Goal: Communication & Community: Answer question/provide support

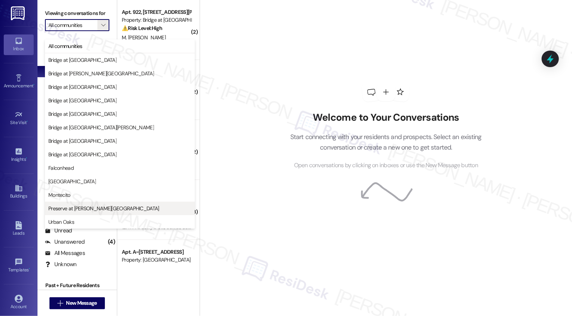
click at [70, 213] on button "Preserve at [PERSON_NAME][GEOGRAPHIC_DATA]" at bounding box center [120, 207] width 150 height 13
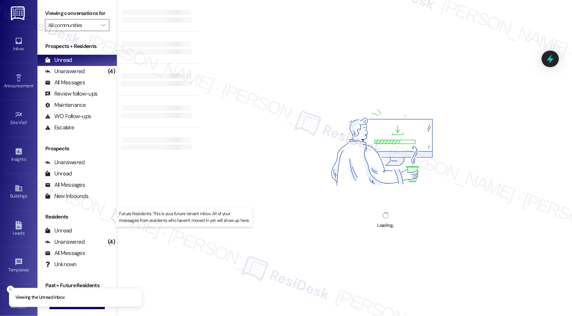
type input "Preserve at [PERSON_NAME][GEOGRAPHIC_DATA]"
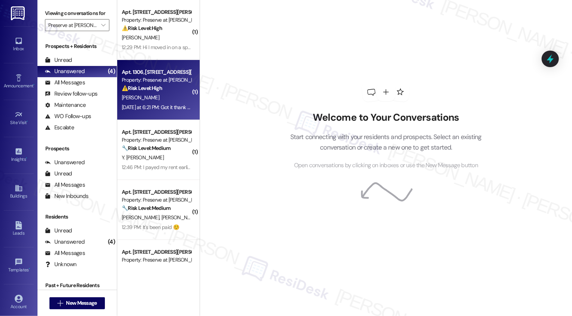
click at [161, 68] on div "Apt. 1306, [STREET_ADDRESS][PERSON_NAME]" at bounding box center [156, 72] width 69 height 8
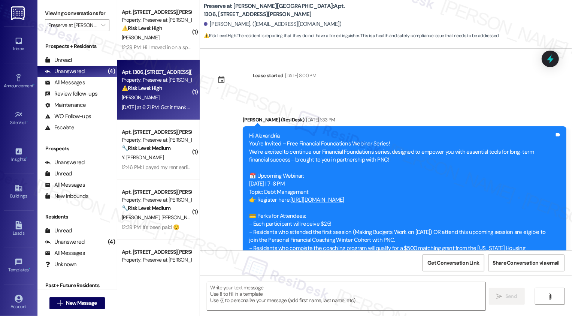
scroll to position [1282, 0]
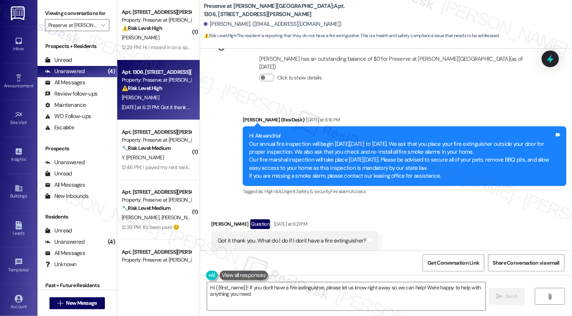
type textarea "Hi {{first_name}}! If you don't have a fire extinguisher, please let us know ri…"
click at [335, 185] on div "Announcement, sent via SMS [PERSON_NAME] (ResiDesk) [DATE] at 6:16 PM Hi Alexan…" at bounding box center [404, 156] width 335 height 92
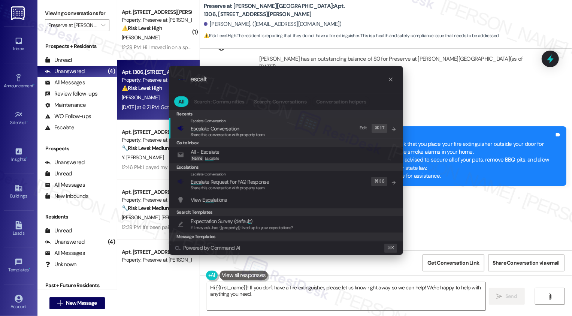
type input "escalt"
click at [228, 127] on span "Escal ate Conversation" at bounding box center [215, 128] width 48 height 7
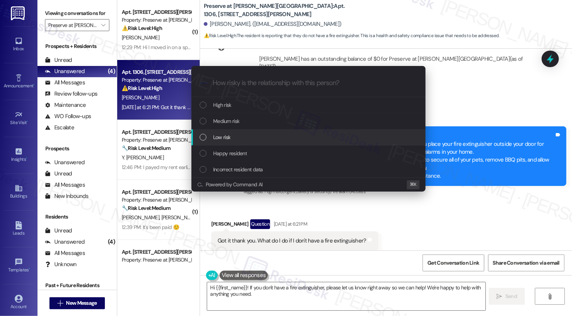
click at [240, 134] on div "Low risk" at bounding box center [309, 137] width 219 height 8
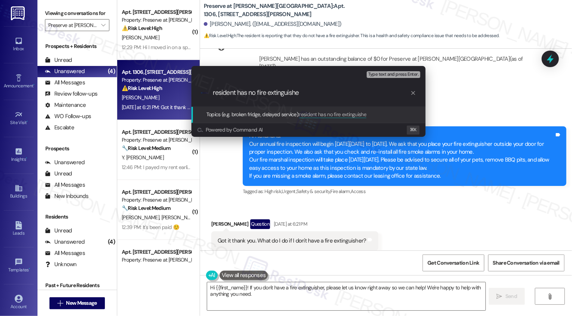
type input "resident has no fire extinguisher"
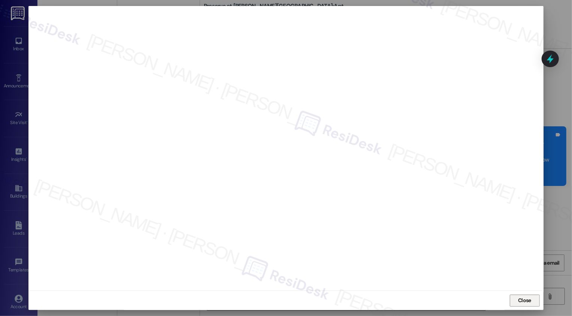
click at [517, 298] on button "Close" at bounding box center [524, 300] width 30 height 12
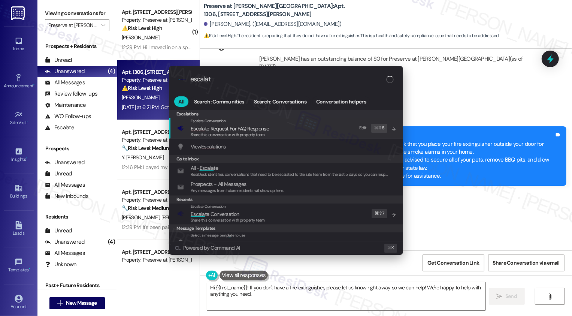
type input "escalate"
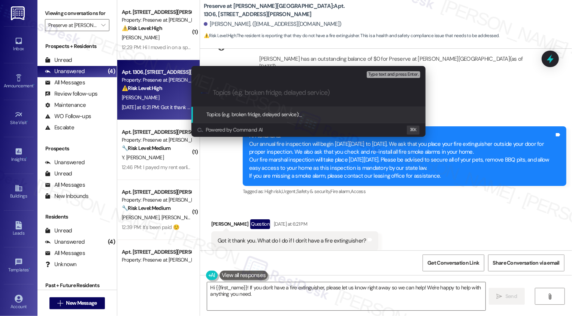
paste input "resident has no fire extinguisher"
type input "resident has no fire extinguisher"
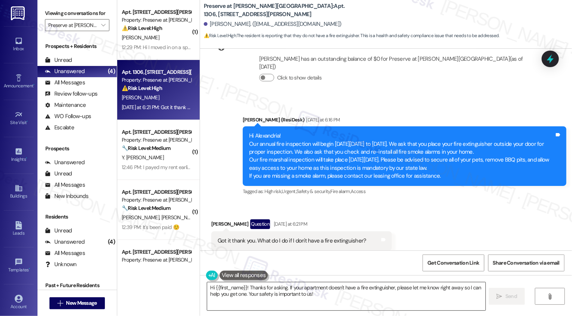
click at [258, 307] on textarea "Hi {{first_name}}! Thanks for asking. If your apartment doesn't have a fire ext…" at bounding box center [346, 296] width 278 height 28
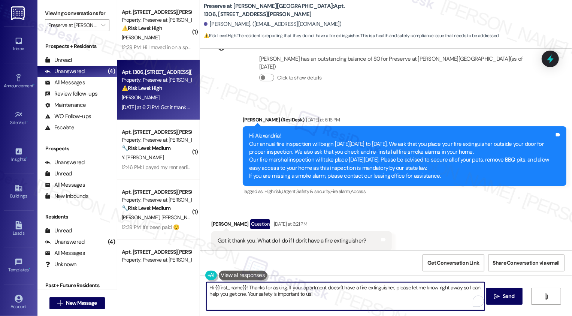
click at [326, 296] on textarea "Hi {{first_name}}! Thanks for asking. If your apartment doesn't have a fire ext…" at bounding box center [345, 296] width 278 height 28
drag, startPoint x: 283, startPoint y: 286, endPoint x: 339, endPoint y: 302, distance: 58.4
click at [339, 302] on textarea "Hi {{first_name}}! Thanks for asking. If your apartment doesn't have a fire ext…" at bounding box center [345, 296] width 278 height 28
type textarea "Hi {{first_name}}! Thanks for asking! I'm checking with the team and I'll let y…"
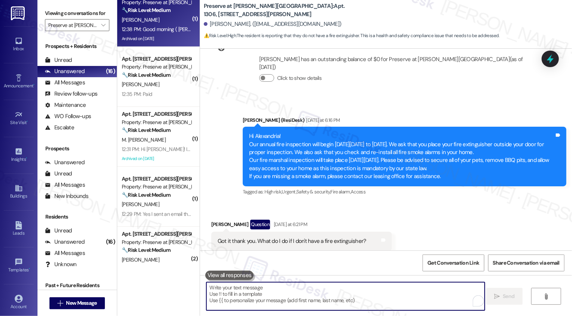
scroll to position [322, 0]
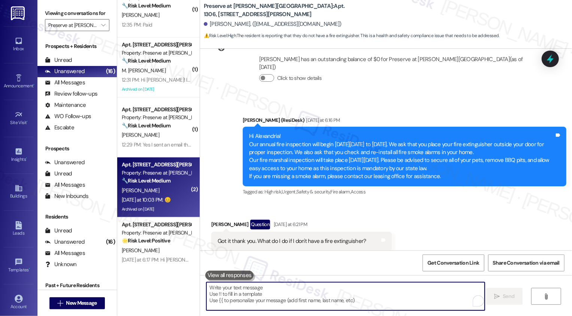
click at [164, 183] on strong "🔧 Risk Level: Medium" at bounding box center [146, 180] width 49 height 7
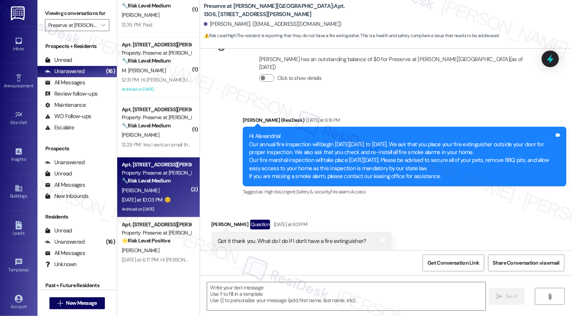
click at [164, 183] on strong "🔧 Risk Level: Medium" at bounding box center [146, 180] width 49 height 7
type textarea "Fetching suggested responses. Please feel free to read through the conversation…"
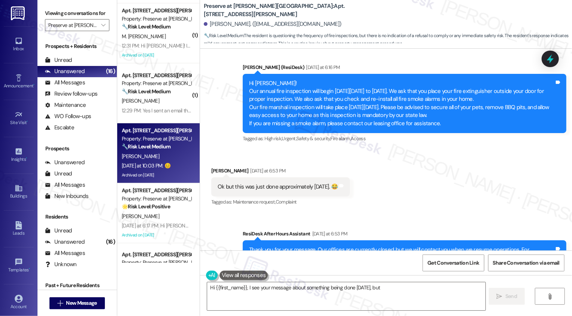
scroll to position [8953, 0]
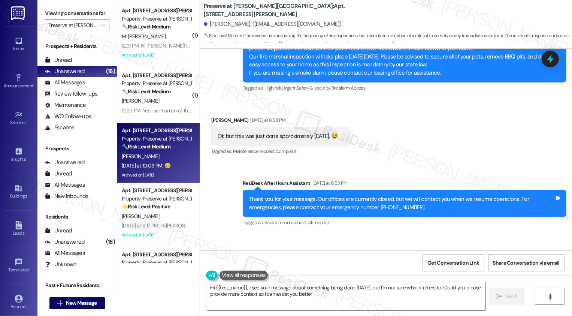
type textarea "Hi {{first_name}}, I see your message about something being done [DATE], but I'…"
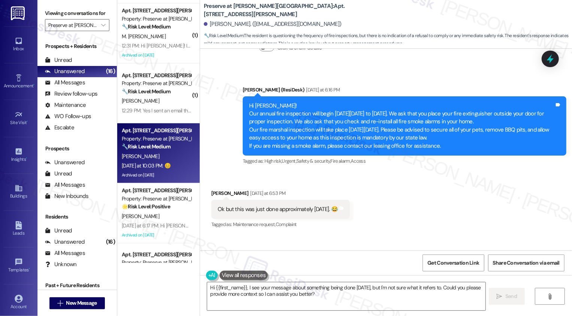
scroll to position [389, 0]
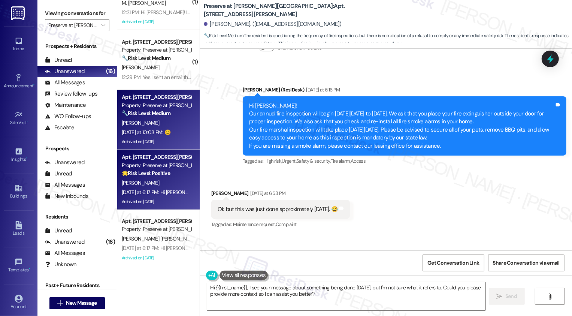
click at [161, 178] on div "[PERSON_NAME]" at bounding box center [156, 182] width 71 height 9
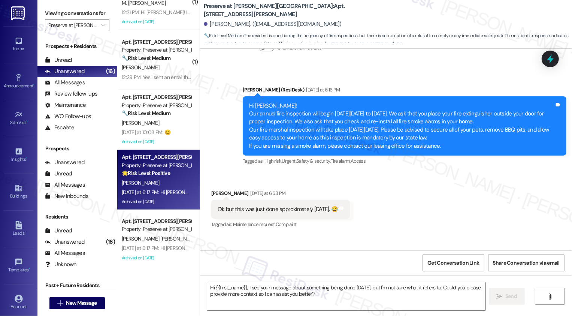
click at [161, 178] on div "[PERSON_NAME]" at bounding box center [156, 182] width 71 height 9
type textarea "Fetching suggested responses. Please feel free to read through the conversation…"
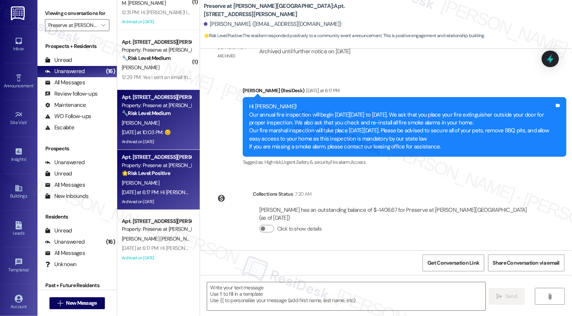
scroll to position [296, 0]
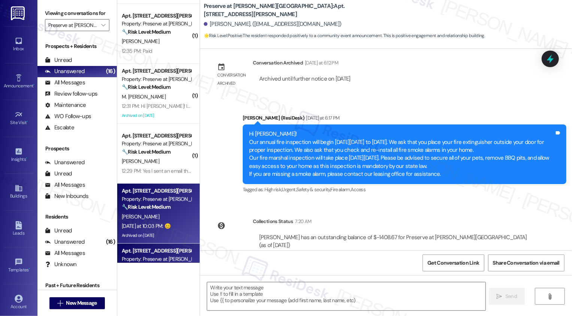
click at [164, 213] on div "[PERSON_NAME]" at bounding box center [156, 216] width 71 height 9
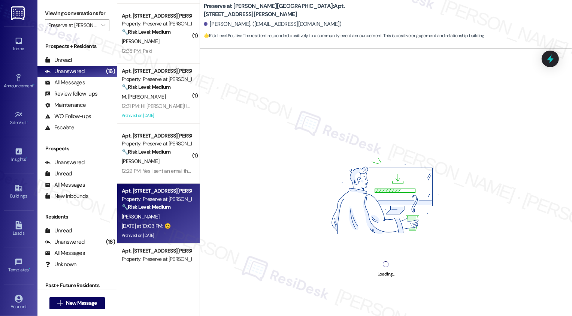
click at [164, 213] on div "[PERSON_NAME]" at bounding box center [156, 216] width 71 height 9
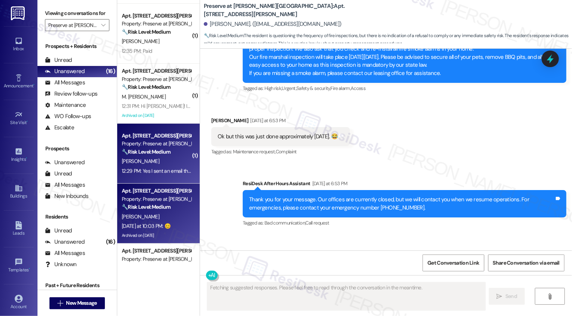
type textarea "Fetching suggested responses. Please feel free to read through the conversation…"
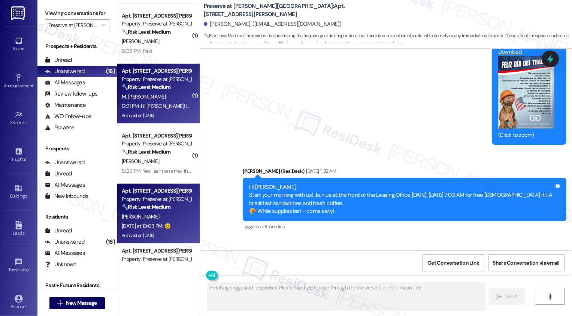
scroll to position [8171, 0]
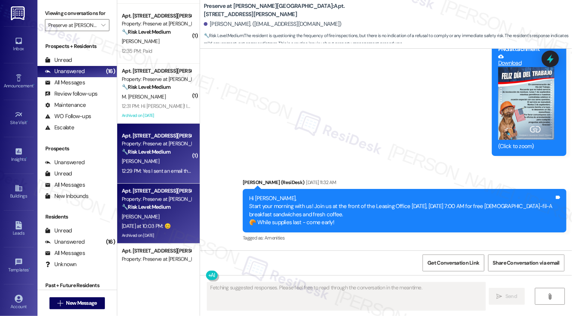
click at [144, 152] on strong "🔧 Risk Level: Medium" at bounding box center [146, 151] width 49 height 7
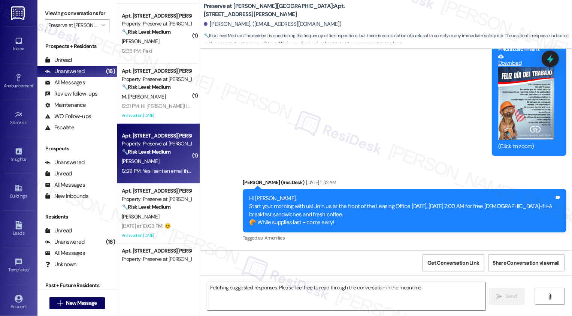
click at [144, 152] on strong "🔧 Risk Level: Medium" at bounding box center [146, 151] width 49 height 7
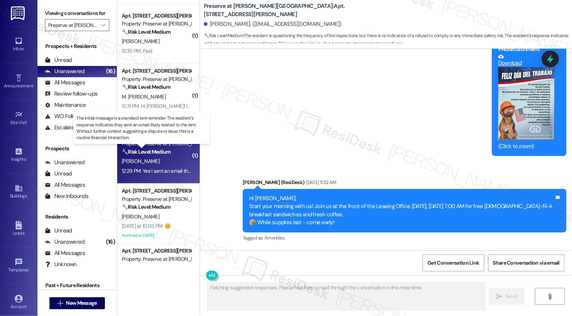
click at [144, 152] on strong "🔧 Risk Level: Medium" at bounding box center [146, 151] width 49 height 7
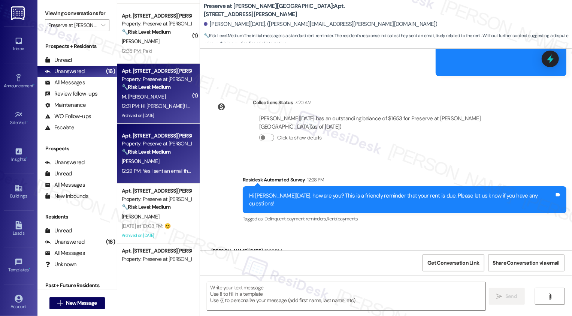
scroll to position [0, 0]
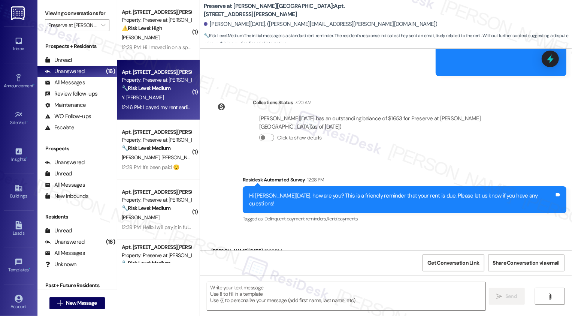
click at [168, 63] on div "Apt. [STREET_ADDRESS][PERSON_NAME] Property: Preserve at [PERSON_NAME] Branch 🔧…" at bounding box center [158, 90] width 82 height 60
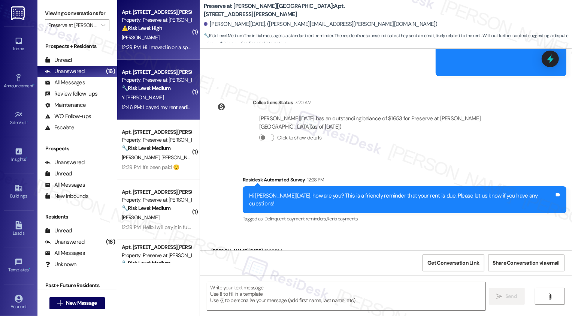
type textarea "Fetching suggested responses. Please feel free to read through the conversation…"
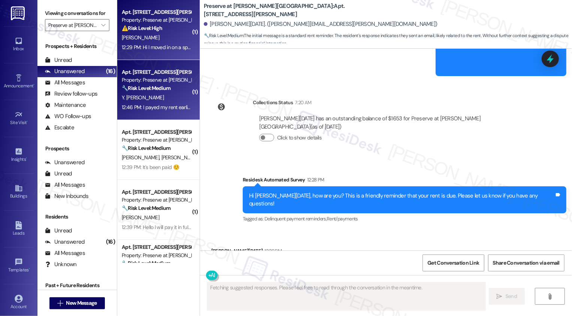
click at [168, 51] on div "12:29 PM: Hi I moved in on a special. I shouldn't have any rent due for Septemb…" at bounding box center [156, 47] width 71 height 9
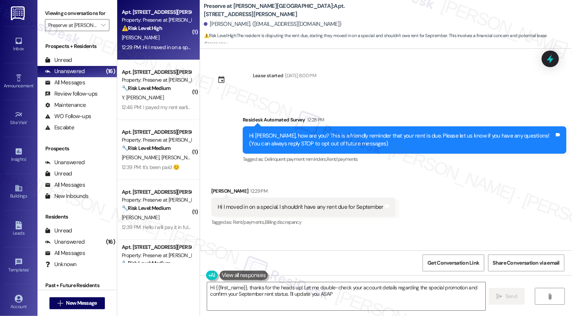
type textarea "Hi {{first_name}}, thanks for the heads up! Let me double-check your account de…"
click at [158, 40] on div "[PERSON_NAME]" at bounding box center [156, 37] width 71 height 9
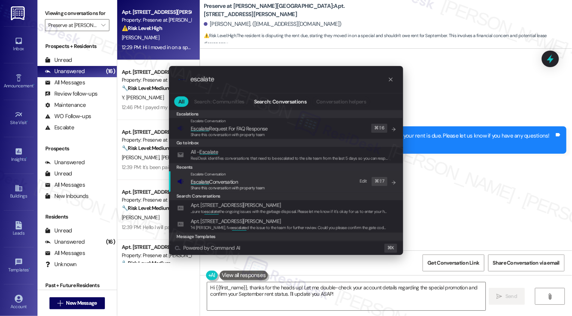
type input "escalate"
click at [222, 185] on div "Share this conversation with property team" at bounding box center [228, 188] width 74 height 7
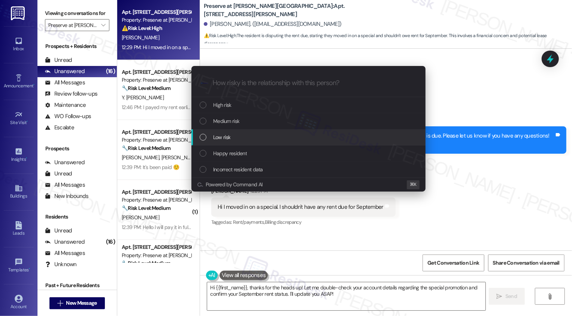
click at [261, 134] on div "Low risk" at bounding box center [309, 137] width 219 height 8
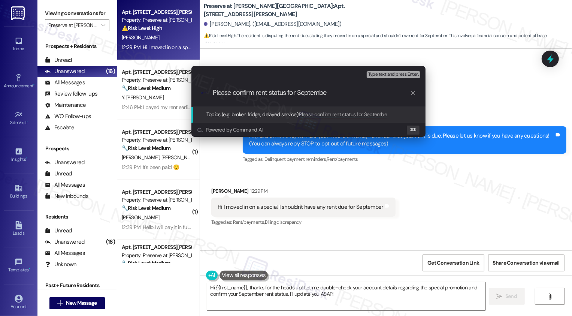
type input "Please confirm rent status for September"
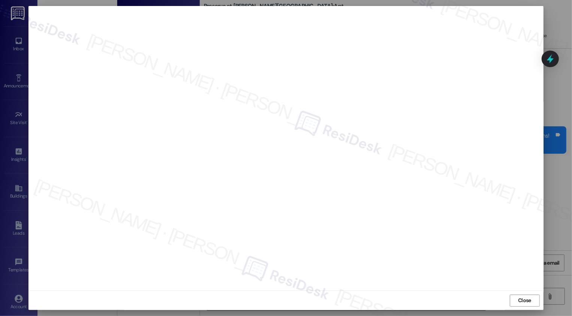
click at [524, 307] on div "Close" at bounding box center [285, 300] width 514 height 20
click at [522, 299] on span "Close" at bounding box center [524, 300] width 13 height 8
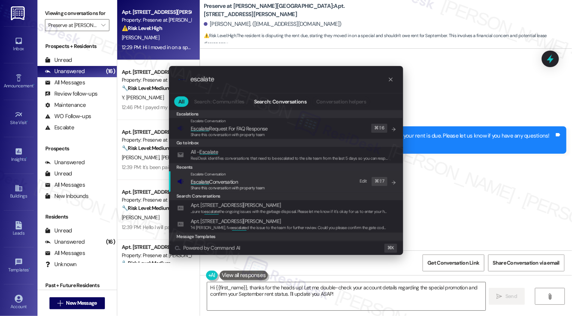
type input "escalate"
click at [246, 182] on span "Escalate Conversation" at bounding box center [228, 181] width 74 height 8
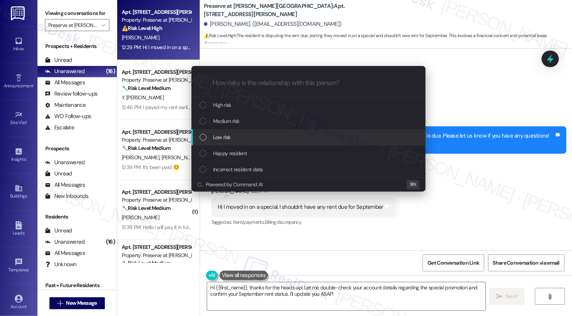
click at [224, 136] on span "Low risk" at bounding box center [221, 137] width 17 height 8
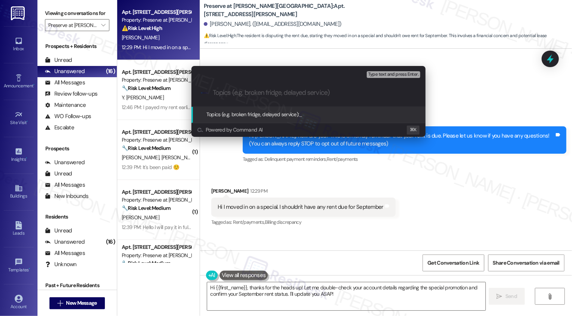
paste input "Please confirm rent status for September"
type input "Please confirm rent status for September"
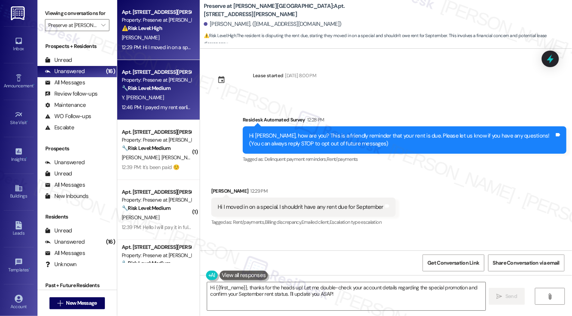
click at [181, 95] on div "Y. [PERSON_NAME]" at bounding box center [156, 97] width 71 height 9
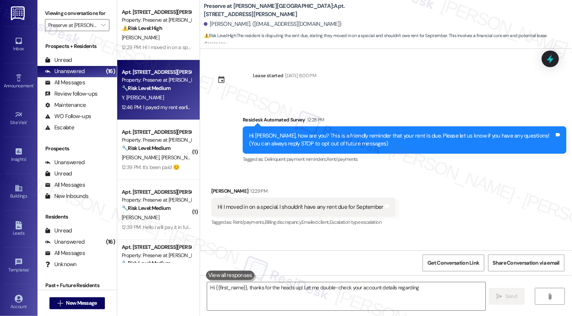
click at [181, 95] on div "Y. [PERSON_NAME]" at bounding box center [156, 97] width 71 height 9
type textarea "Hi {{first_name}}, thanks for the heads up! Let me double-check your account de…"
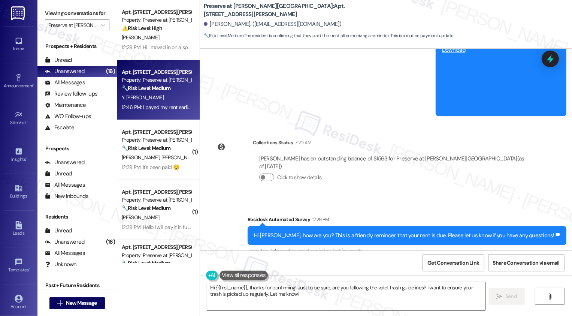
scroll to position [5174, 0]
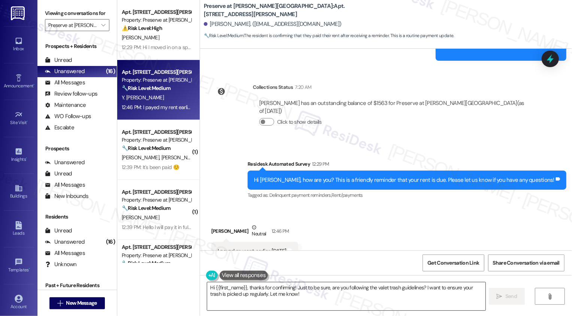
click at [271, 303] on textarea "Hi {{first_name}}, thanks for confirming! Just to be sure, are you following th…" at bounding box center [346, 296] width 278 height 28
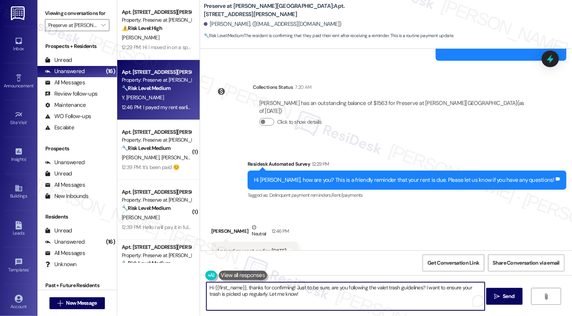
drag, startPoint x: 293, startPoint y: 285, endPoint x: 299, endPoint y: 295, distance: 11.4
click at [299, 295] on textarea "Hi {{first_name}}, thanks for confirming! Just to be sure, are you following th…" at bounding box center [345, 296] width 278 height 28
click at [263, 118] on button "Click to show details" at bounding box center [266, 121] width 15 height 7
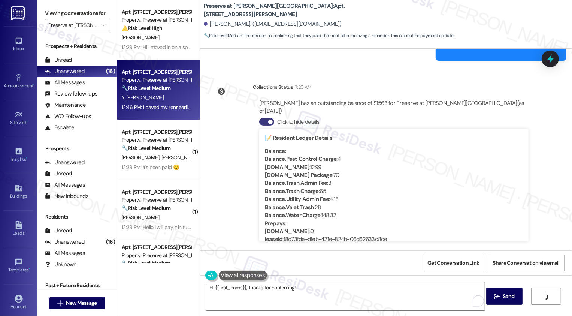
click at [229, 142] on div "Collections Status 7:20 AM [PERSON_NAME] has an outstanding balance of $1563 fo…" at bounding box center [372, 166] width 335 height 178
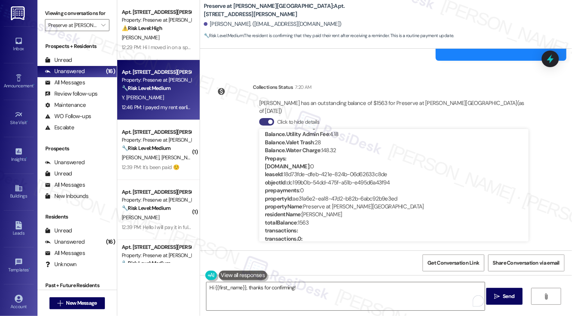
scroll to position [85, 0]
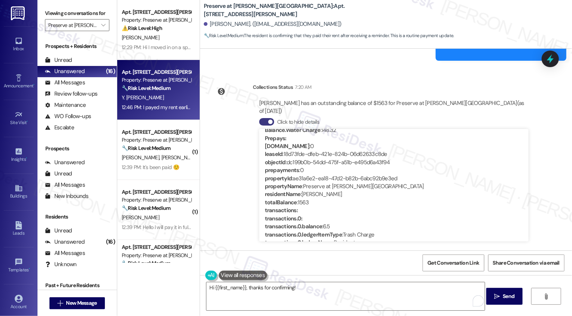
click at [378, 264] on div "Get Conversation Link Share Conversation via email" at bounding box center [386, 262] width 372 height 25
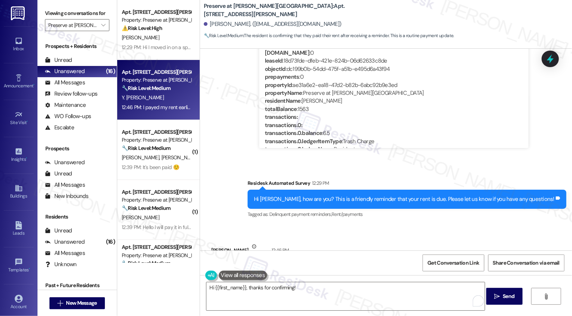
scroll to position [5286, 0]
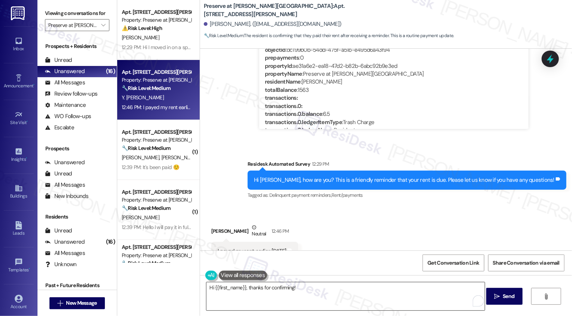
click at [312, 296] on textarea "Hi {{first_name}}, thanks for confirming!" at bounding box center [345, 296] width 278 height 28
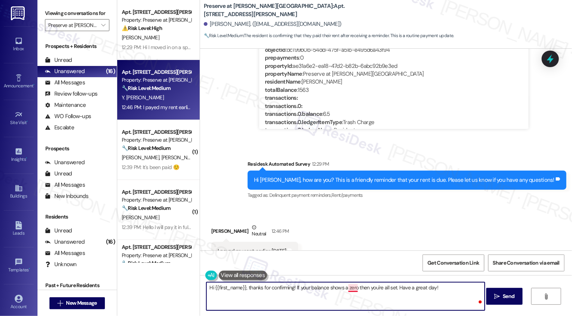
click at [347, 288] on textarea "Hi {{first_name}}, thanks for confirming! If your balance shows a zero then you…" at bounding box center [345, 296] width 278 height 28
click at [257, 288] on textarea "Hi {{first_name}}, thanks for confirming! If your balance shows a zero, then yo…" at bounding box center [345, 296] width 278 height 28
click at [311, 302] on textarea "Hi {{first_name}}, thanks so much for confirming! If your balance shows a zero,…" at bounding box center [345, 296] width 278 height 28
type textarea "Hi {{first_name}}, thanks so much for confirming! If your balance shows a zero,…"
click at [499, 296] on span " Send" at bounding box center [504, 296] width 24 height 8
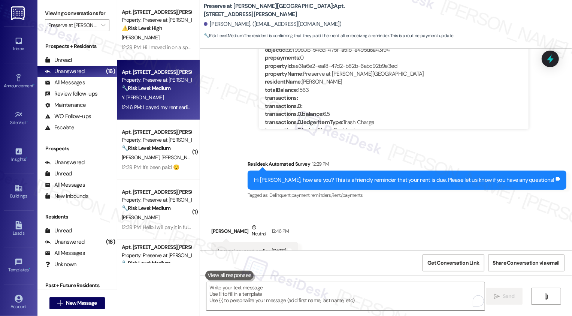
scroll to position [5286, 0]
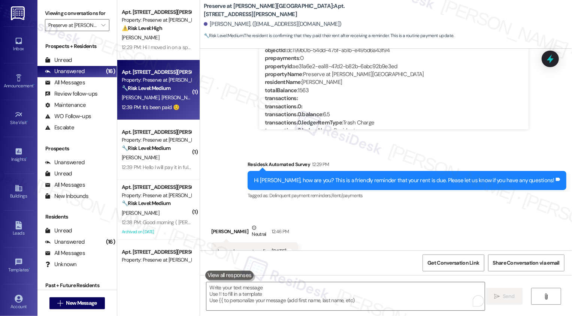
click at [174, 108] on div "12:39 PM: It's been paid ☺️ 12:39 PM: It's been paid ☺️" at bounding box center [156, 107] width 71 height 9
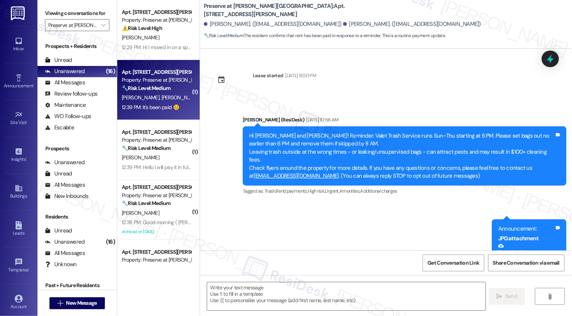
scroll to position [1749, 0]
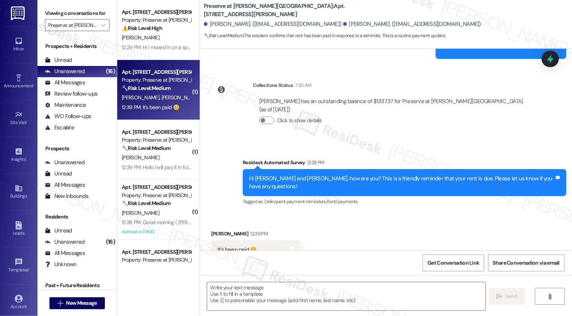
type textarea "Fetching suggested responses. Please feel free to read through the conversation…"
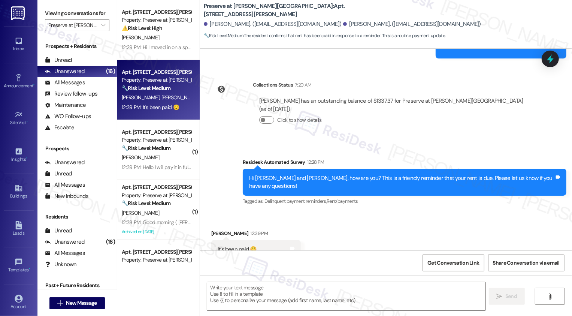
click at [255, 279] on div " Send " at bounding box center [386, 303] width 372 height 56
click at [250, 290] on textarea at bounding box center [346, 296] width 278 height 28
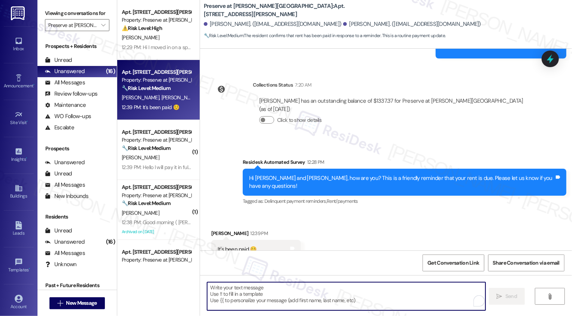
paste textarea "Hi {{first_name}}, thanks so much for confirming! If your balance shows a zero,…"
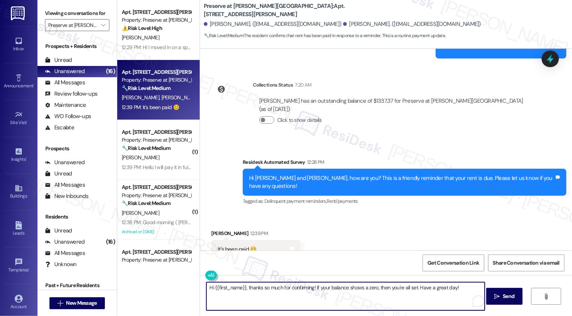
click at [229, 291] on textarea "Hi {{first_name}}, thanks so much for confirming! If your balance shows a zero,…" at bounding box center [345, 296] width 278 height 28
click at [223, 288] on textarea "Hi {{first_name}}, thanks so much for confirming! If your balance shows a zero,…" at bounding box center [345, 296] width 278 height 28
type textarea "Hi [PERSON_NAME], thanks so much for confirming! If your balance shows a zero, …"
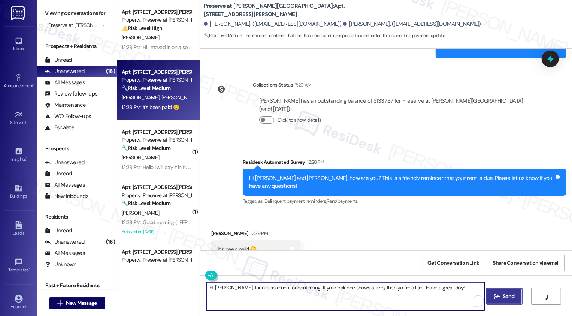
click at [491, 296] on button " Send" at bounding box center [504, 295] width 36 height 17
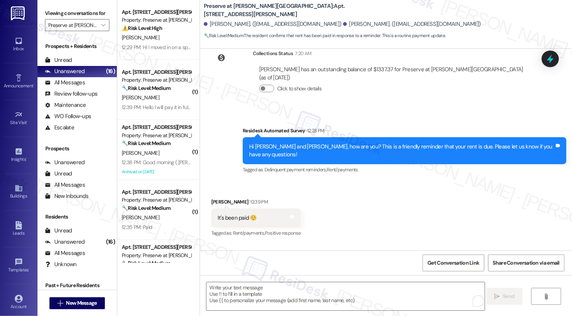
scroll to position [1798, 0]
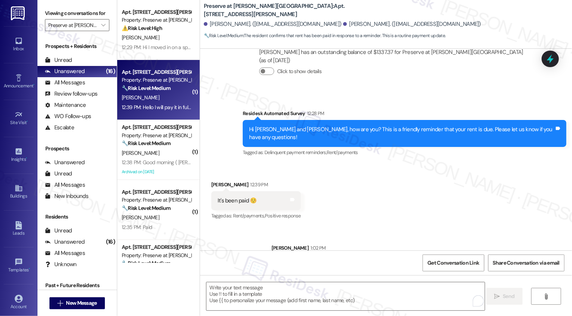
click at [182, 74] on div "Apt. [STREET_ADDRESS][PERSON_NAME]" at bounding box center [156, 72] width 69 height 8
type textarea "Fetching suggested responses. Please feel free to read through the conversation…"
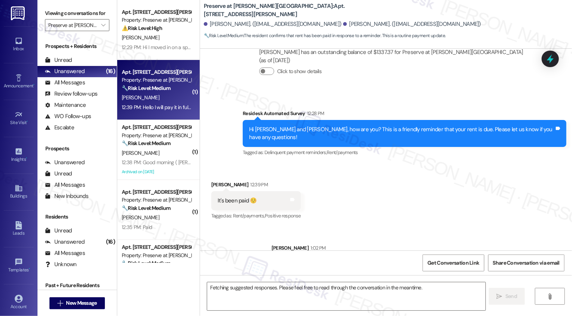
click at [182, 74] on div "Apt. [STREET_ADDRESS][PERSON_NAME]" at bounding box center [156, 72] width 69 height 8
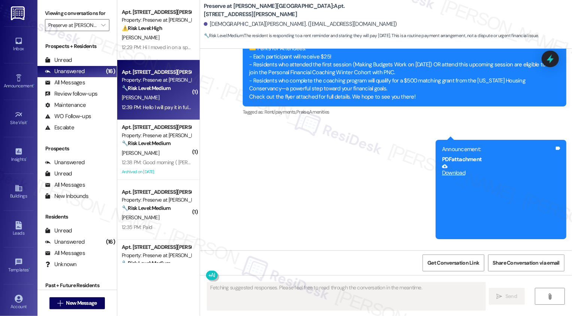
scroll to position [5673, 0]
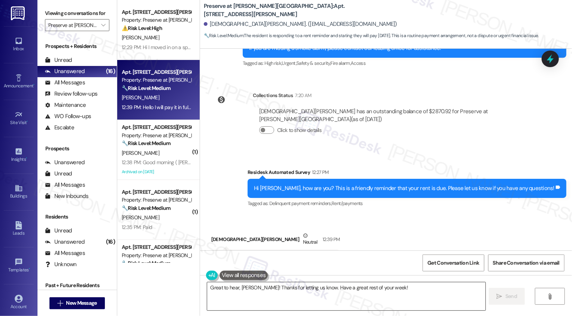
click at [242, 296] on textarea "Great to hear, [PERSON_NAME]! Thanks for letting us know. Have a great rest of …" at bounding box center [346, 296] width 278 height 28
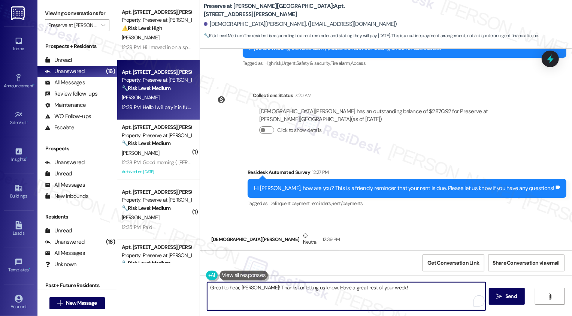
click at [263, 287] on textarea "Great to hear, [PERSON_NAME]! Thanks for letting us know. Have a great rest of …" at bounding box center [346, 296] width 278 height 28
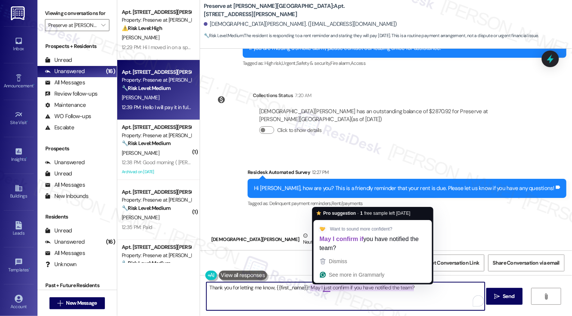
click at [342, 296] on textarea "Thank you for letting me know, {{first_name}}! May I just confirm if you have n…" at bounding box center [345, 296] width 278 height 28
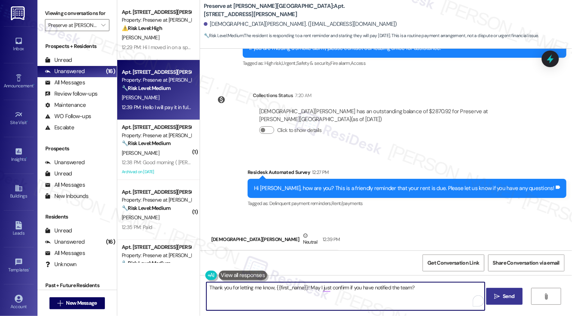
type textarea "Thank you for letting me know, {{first_name}}! May I just confirm if you have n…"
click at [490, 299] on button " Send" at bounding box center [504, 295] width 36 height 17
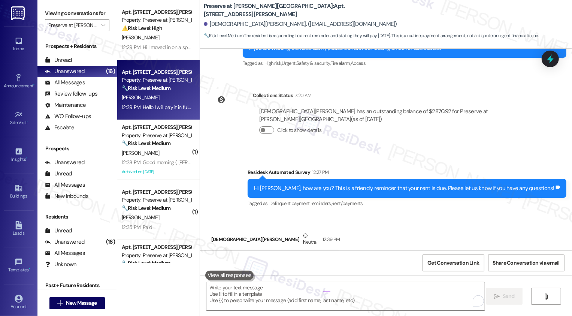
scroll to position [5673, 0]
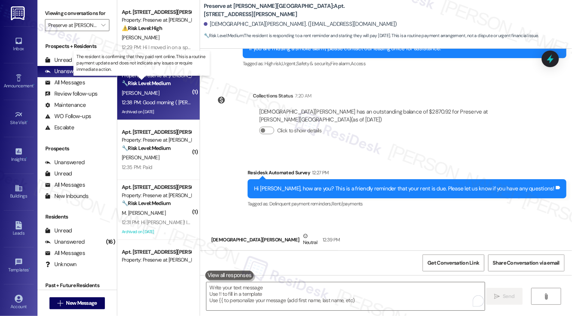
click at [153, 82] on strong "🔧 Risk Level: Medium" at bounding box center [146, 83] width 49 height 7
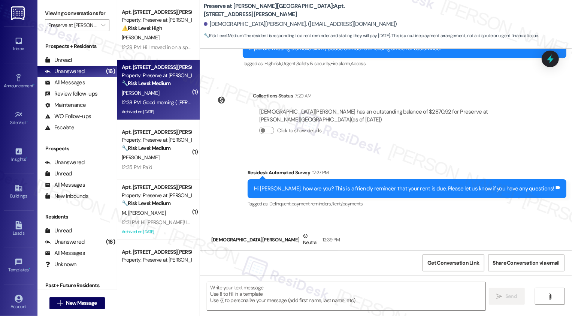
click at [153, 82] on strong "🔧 Risk Level: Medium" at bounding box center [146, 83] width 49 height 7
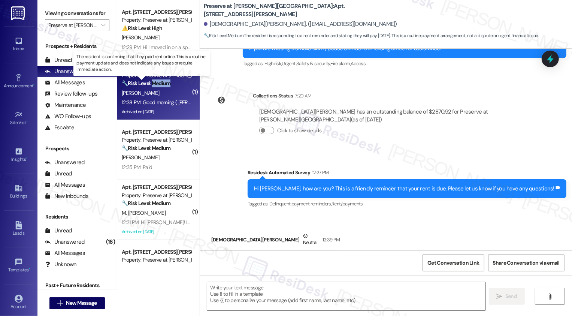
type textarea "Fetching suggested responses. Please feel free to read through the conversation…"
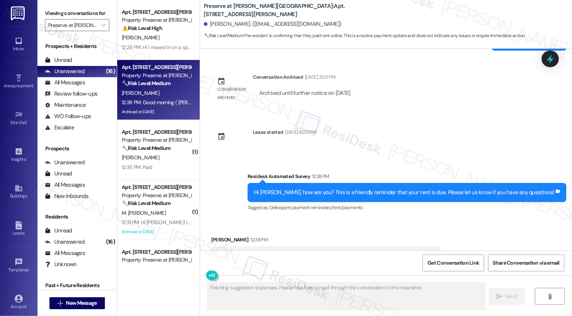
scroll to position [5996, 0]
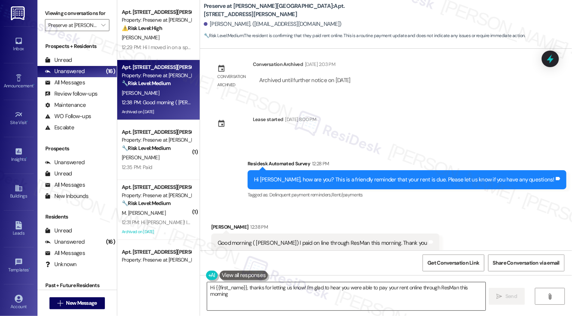
click at [280, 290] on textarea "Hi {{first_name}}, thanks for letting us know! I'm glad to hear you were able t…" at bounding box center [346, 296] width 278 height 28
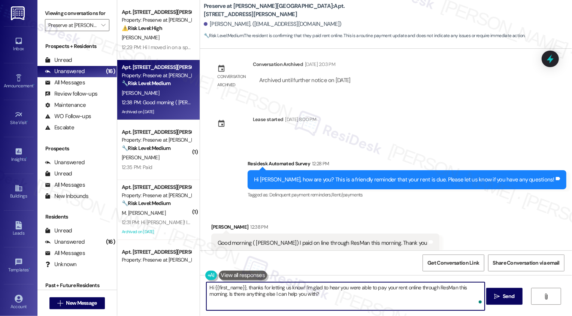
paste textarea "so much for confirming! If your balance shows a zero, then you're all set. Have…"
type textarea "Hi {{first_name}}, thanks so much for confirming! If your balance shows a zero,…"
click at [493, 296] on span " Send" at bounding box center [504, 296] width 24 height 8
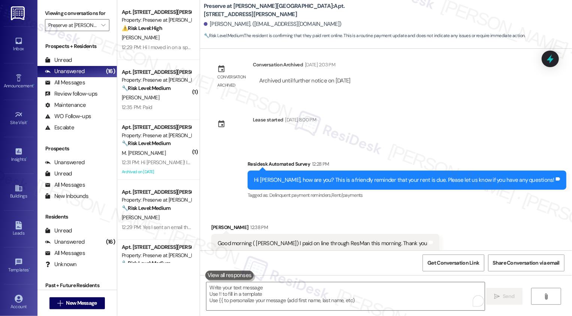
scroll to position [6048, 0]
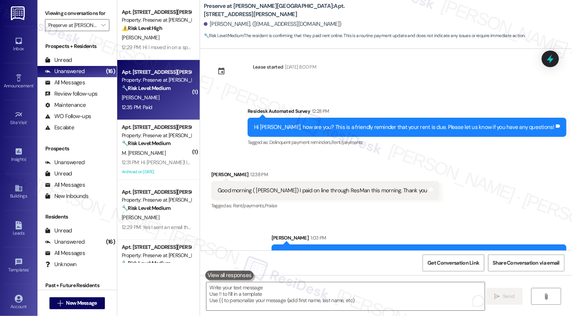
click at [171, 92] on div "🔧 Risk Level: Medium The resident confirmed payment in response to a rent remin…" at bounding box center [156, 88] width 69 height 8
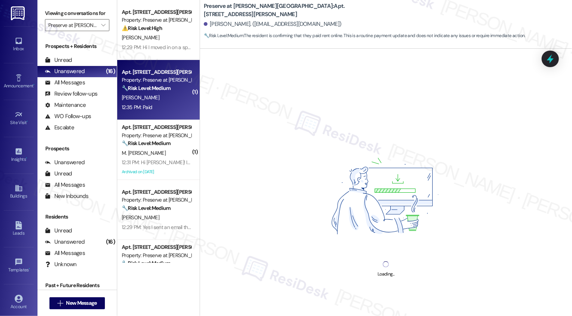
click at [171, 92] on div "🔧 Risk Level: Medium The resident confirmed payment in response to a rent remin…" at bounding box center [156, 88] width 69 height 8
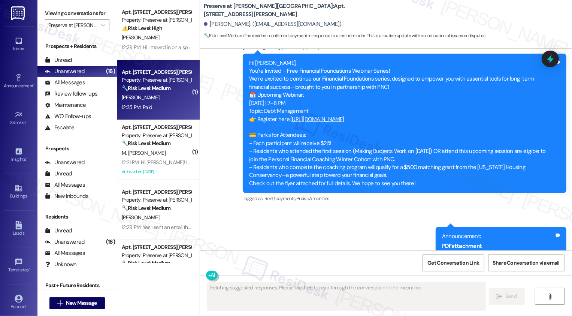
scroll to position [10241, 0]
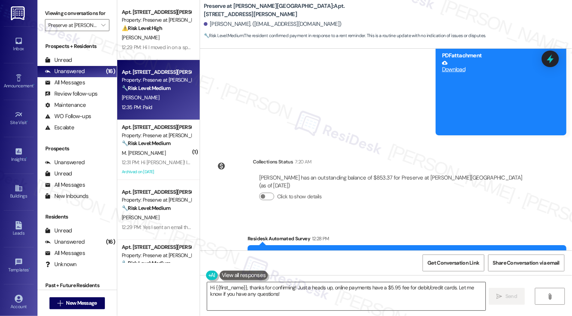
click at [290, 294] on textarea "Hi {{first_name}}, thanks for confirming! Just a heads up, online payments have…" at bounding box center [346, 296] width 278 height 28
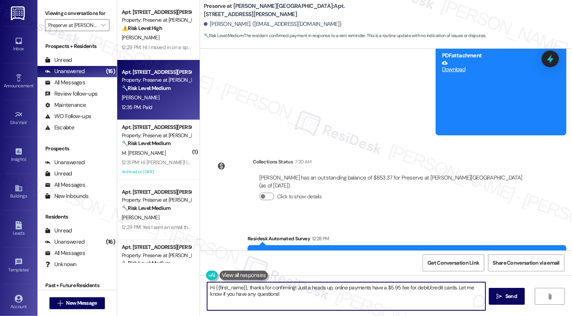
paste textarea "so much for confirming! If your balance shows a zero, then you're all set. Have…"
type textarea "Hi {{first_name}}, thanks so much for confirming! If your balance shows a zero,…"
click at [496, 296] on icon "" at bounding box center [497, 296] width 6 height 6
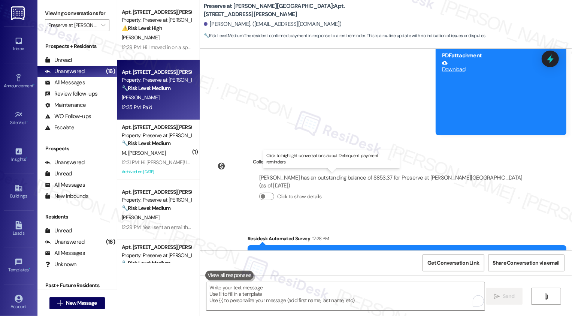
scroll to position [10240, 0]
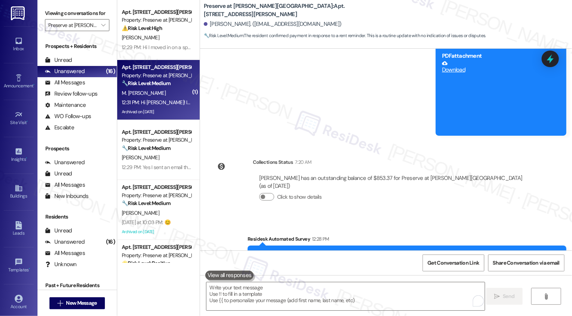
click at [183, 92] on div "M. [PERSON_NAME]" at bounding box center [156, 92] width 71 height 9
type textarea "Fetching suggested responses. Please feel free to read through the conversation…"
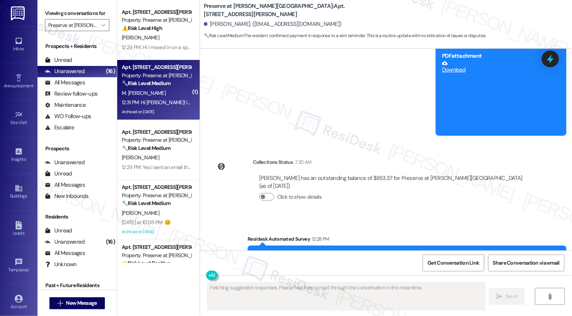
click at [183, 92] on div "M. [PERSON_NAME]" at bounding box center [156, 92] width 71 height 9
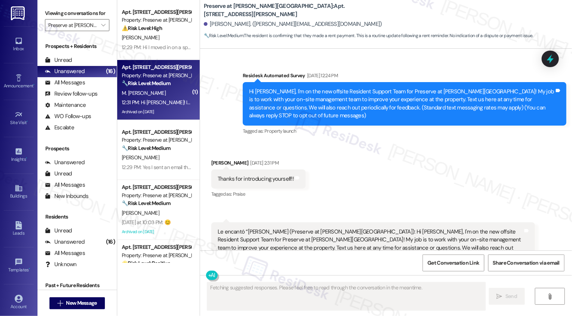
scroll to position [6117, 0]
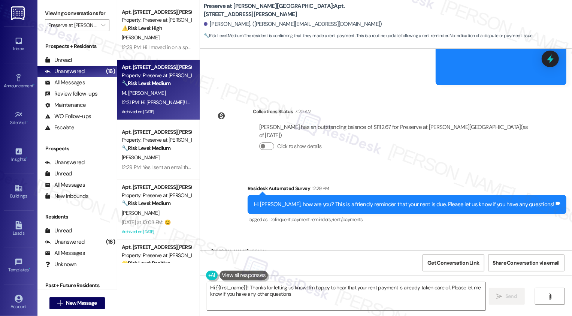
type textarea "Hi {{first_name}}! Thanks for letting us know! I'm happy to hear that your rent…"
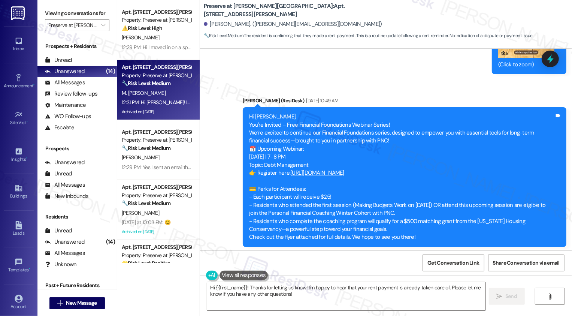
scroll to position [6117, 0]
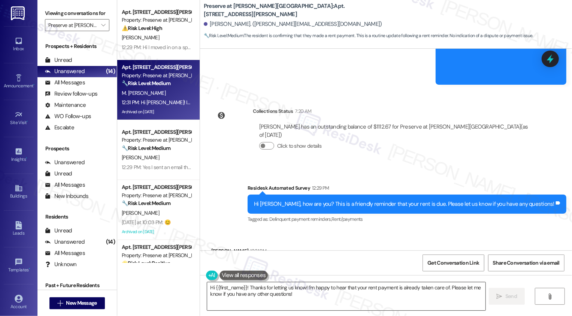
click at [255, 299] on textarea "Hi {{first_name}}! Thanks for letting us know! I'm happy to hear that your rent…" at bounding box center [346, 296] width 278 height 28
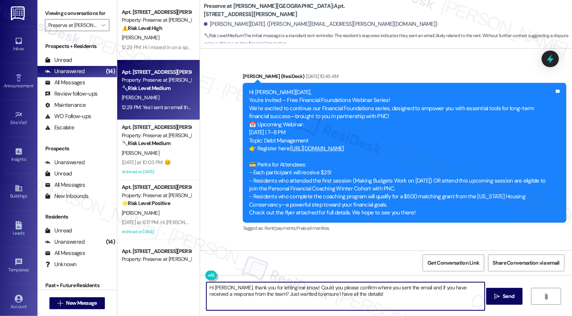
scroll to position [4845, 0]
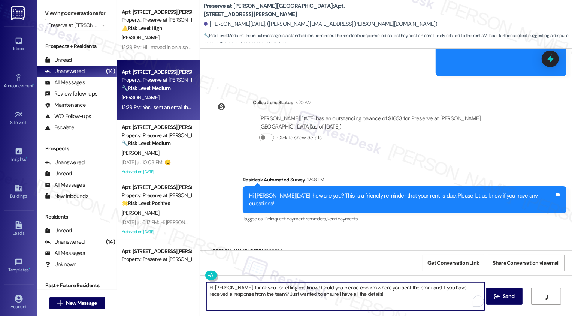
type textarea "Hi Ana, thank you for letting me know! Could you please confirm where you sent …"
click at [507, 305] on div "Hi Ana, thank you for letting me know! Could you please confirm where you sent …" at bounding box center [386, 303] width 372 height 56
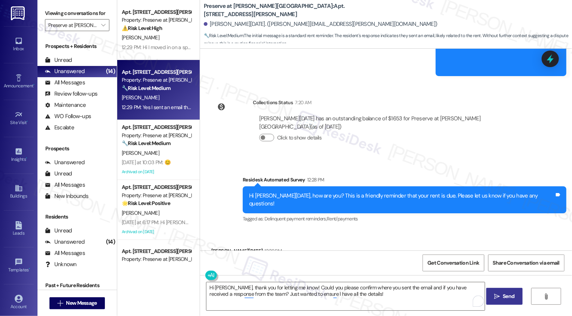
click at [507, 301] on button " Send" at bounding box center [504, 295] width 36 height 17
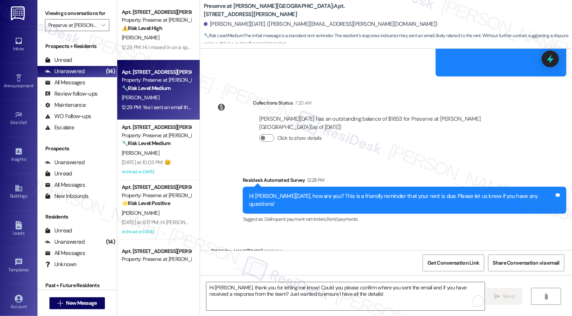
scroll to position [4905, 0]
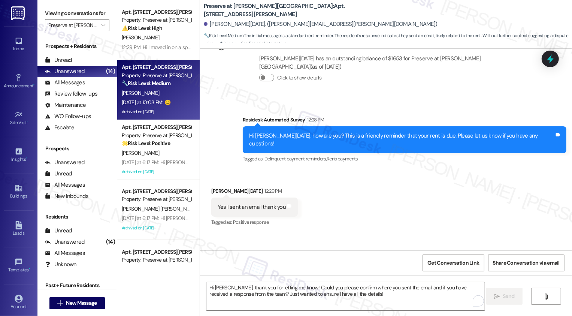
click at [164, 105] on div "Yesterday at 10:03 PM: 😊 Yesterday at 10:03 PM: 😊" at bounding box center [146, 102] width 49 height 7
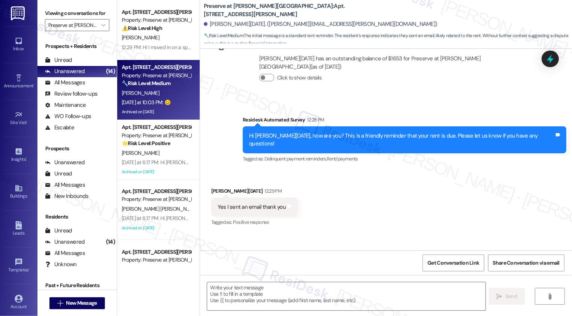
type textarea "Fetching suggested responses. Please feel free to read through the conversation…"
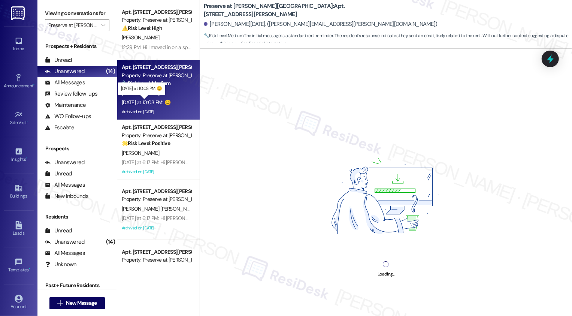
click at [164, 105] on div "Yesterday at 10:03 PM: 😊 Yesterday at 10:03 PM: 😊" at bounding box center [146, 102] width 49 height 7
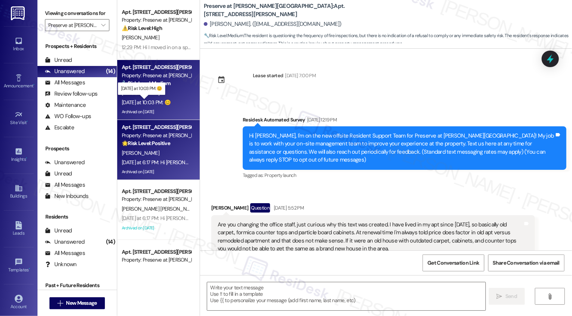
click at [161, 171] on div "Archived on [DATE]" at bounding box center [156, 171] width 71 height 9
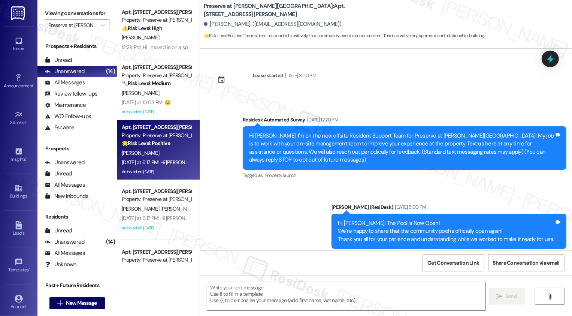
type textarea "Fetching suggested responses. Please feel free to read through the conversation…"
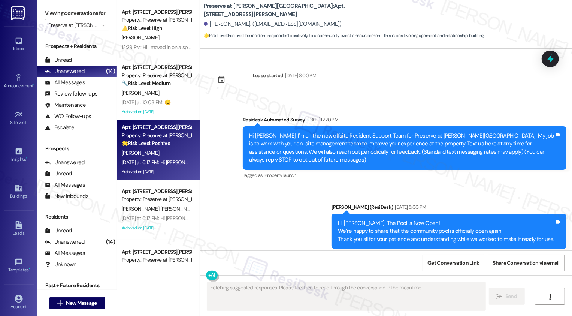
scroll to position [5844, 0]
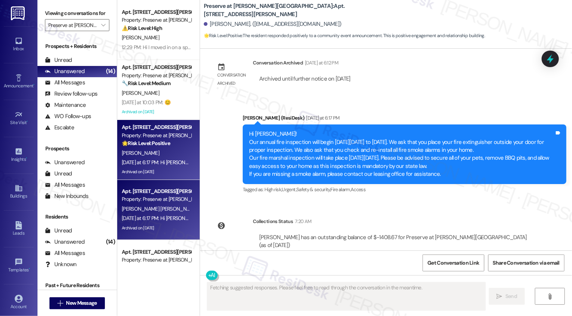
click at [200, 207] on span "[PERSON_NAME]" at bounding box center [218, 208] width 37 height 7
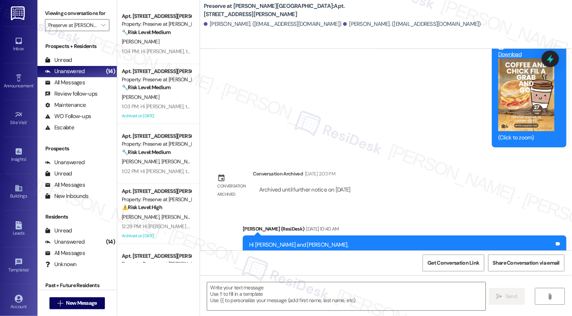
scroll to position [738, 0]
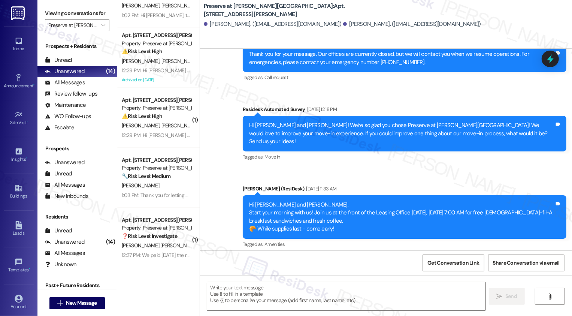
type textarea "Fetching suggested responses. Please feel free to read through the conversation…"
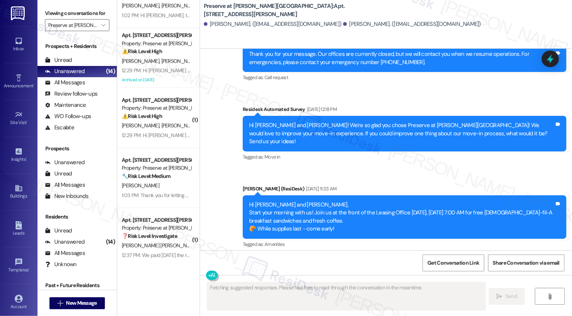
scroll to position [497, 0]
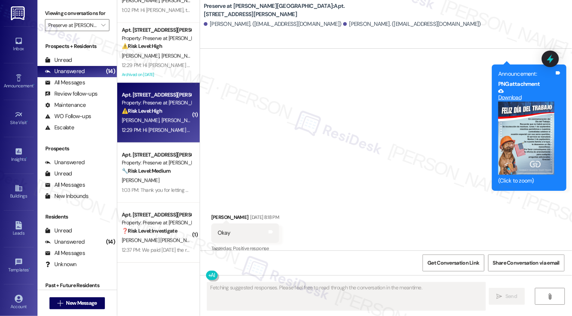
click at [161, 119] on span "C. Golding" at bounding box center [179, 120] width 37 height 7
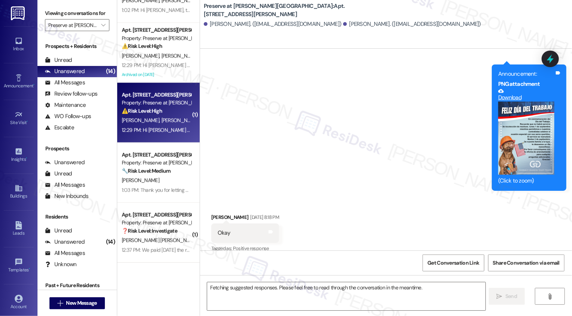
click at [161, 119] on span "C. Golding" at bounding box center [179, 120] width 37 height 7
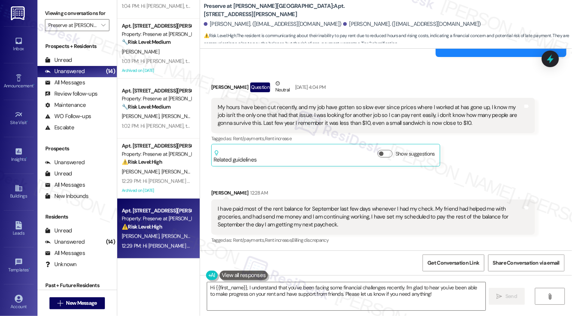
scroll to position [5889, 0]
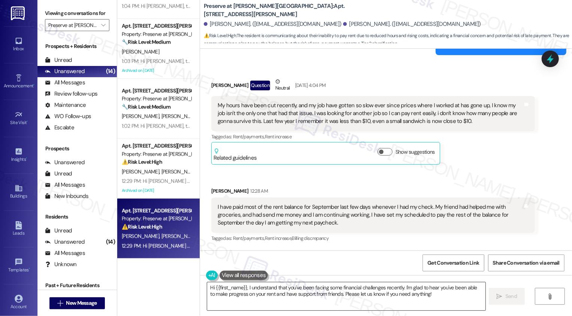
click at [252, 286] on textarea "Hi {{first_name}}, I understand that you've been facing some financial challeng…" at bounding box center [346, 296] width 278 height 28
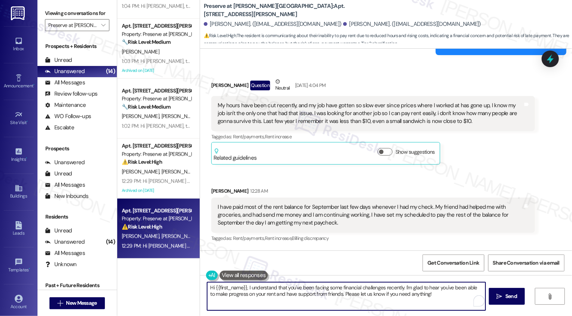
click at [356, 291] on textarea "Hi {{first_name}}, I understand that you've been facing some financial challeng…" at bounding box center [346, 296] width 278 height 28
click at [228, 289] on textarea "Hi {{first_name}}, I understand that you've been facing some financial challeng…" at bounding box center [345, 296] width 278 height 28
click at [340, 295] on textarea "Hi Thaovy, I understand that you've been facing some financial challenges recen…" at bounding box center [345, 296] width 278 height 28
drag, startPoint x: 383, startPoint y: 286, endPoint x: 421, endPoint y: 296, distance: 38.7
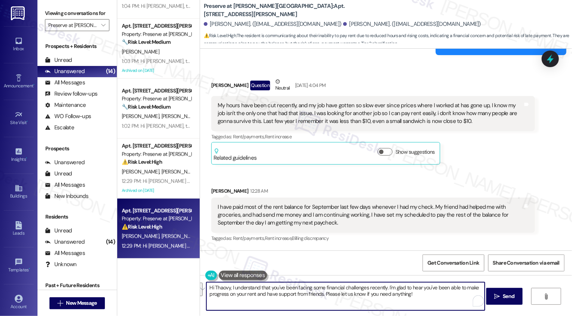
click at [421, 296] on textarea "Hi Thaovy, I understand that you've been facing some financial challenges recen…" at bounding box center [345, 296] width 278 height 28
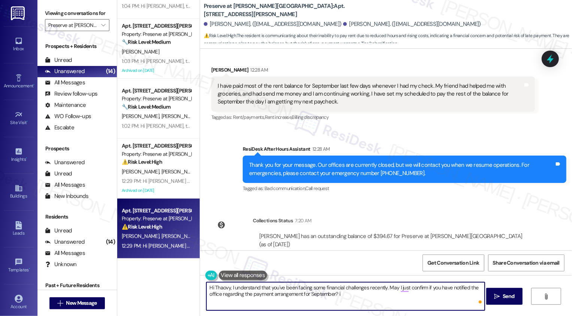
scroll to position [6011, 0]
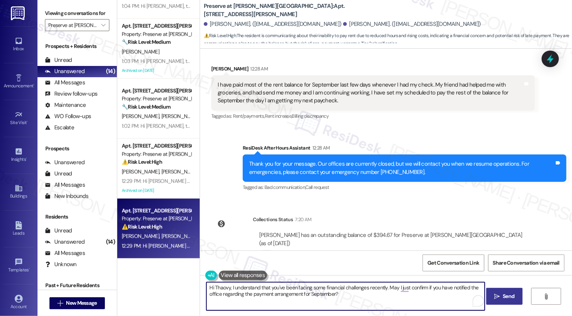
type textarea "Hi Thaovy, I understand that you've been facing some financial challenges recen…"
click at [511, 297] on span "Send" at bounding box center [508, 296] width 12 height 8
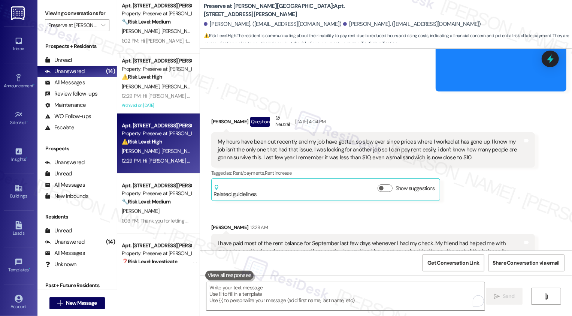
scroll to position [576, 0]
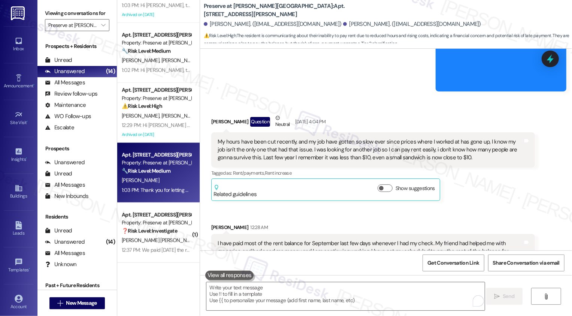
click at [156, 187] on div "1:03 PM: Thank you for letting me know, Christian! May I just confirm if you ha…" at bounding box center [236, 189] width 229 height 7
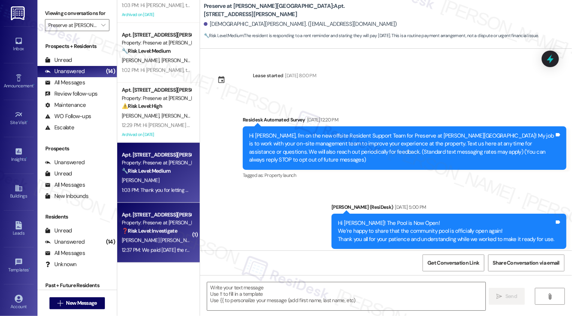
scroll to position [5673, 0]
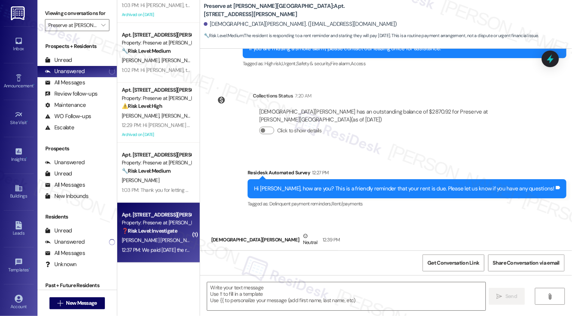
click at [162, 251] on div "12:37 PM: We paid yesterday the renta with yeny 12:37 PM: We paid yesterday the…" at bounding box center [184, 249] width 124 height 7
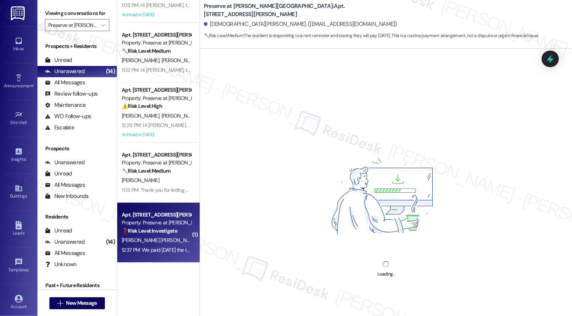
click at [162, 251] on div "12:37 PM: We paid yesterday the renta with yeny 12:37 PM: We paid yesterday the…" at bounding box center [184, 249] width 124 height 7
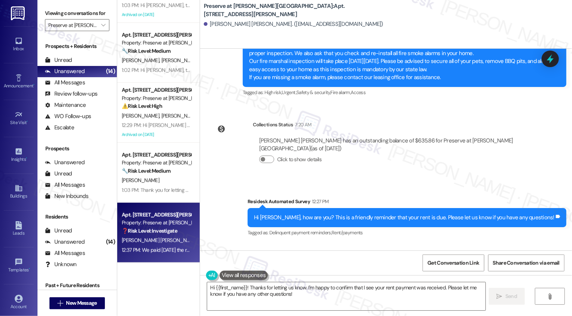
scroll to position [3788, 0]
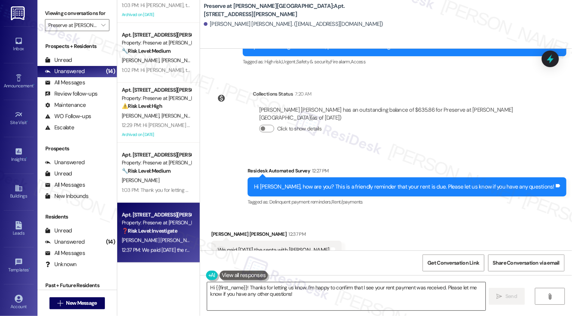
click at [268, 283] on textarea "Hi {{first_name}}! Thanks for letting us know. I'm happy to confirm that I see …" at bounding box center [346, 296] width 278 height 28
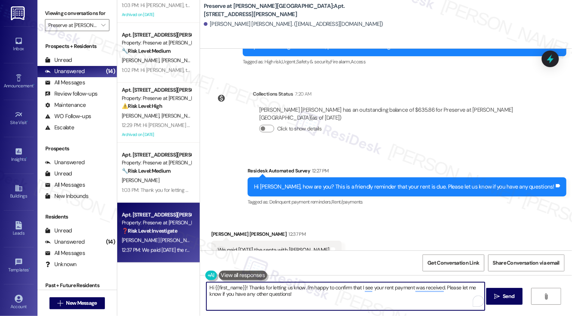
click at [266, 286] on textarea "Hi {{first_name}}! Thanks for letting us know. I'm happy to confirm that I see …" at bounding box center [345, 296] width 278 height 28
drag, startPoint x: 300, startPoint y: 285, endPoint x: 369, endPoint y: 291, distance: 69.5
click at [369, 291] on textarea "Hi {{first_name}}! Thanks for letting us know. I'm happy to confirm that I see …" at bounding box center [345, 296] width 278 height 28
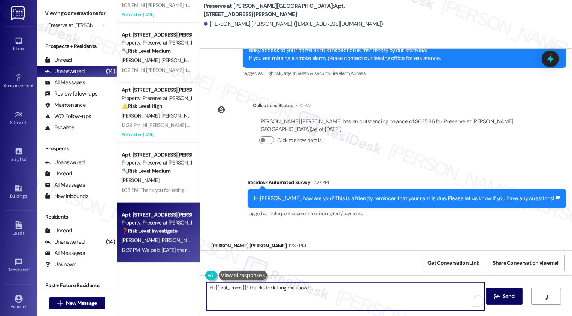
scroll to position [3771, 0]
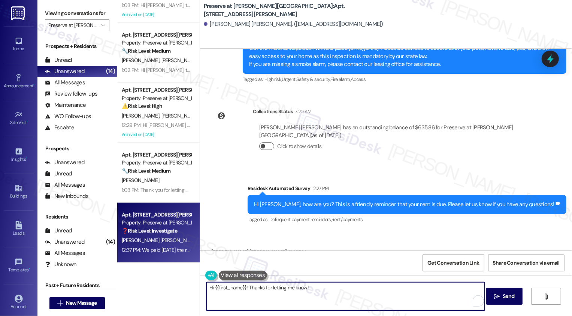
type textarea "Hi {{first_name}}! Thanks for letting me know!"
click at [265, 142] on button "Click to show details" at bounding box center [266, 145] width 15 height 7
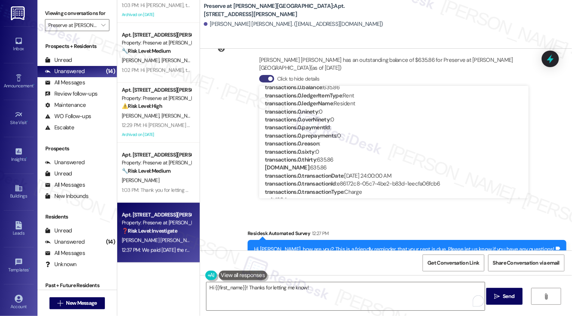
scroll to position [110, 0]
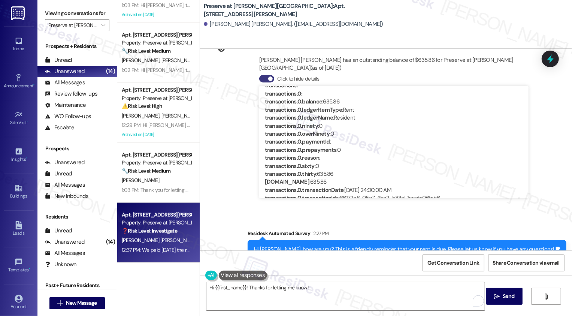
click at [220, 152] on div "Collections Status 7:20 AM Norma Garcia Ramos has an outstanding balance of $63…" at bounding box center [372, 123] width 335 height 178
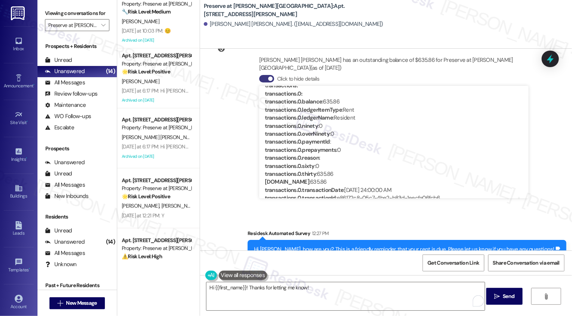
scroll to position [0, 0]
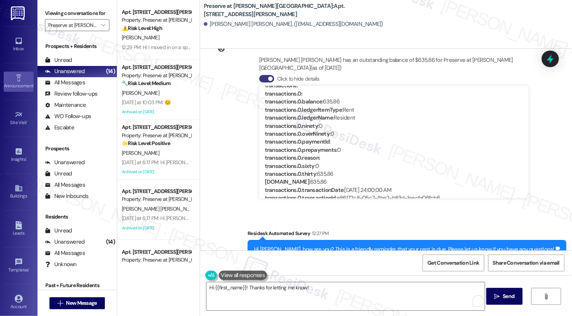
click at [16, 82] on div "Announcement •" at bounding box center [18, 85] width 37 height 7
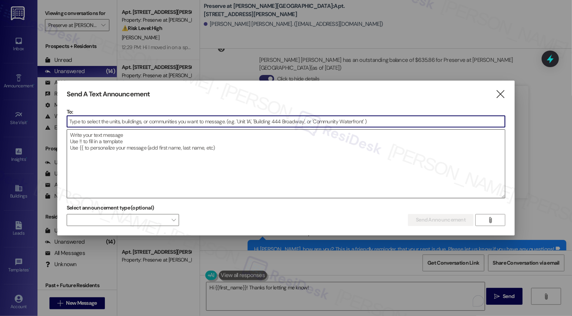
click at [114, 162] on textarea at bounding box center [286, 164] width 438 height 68
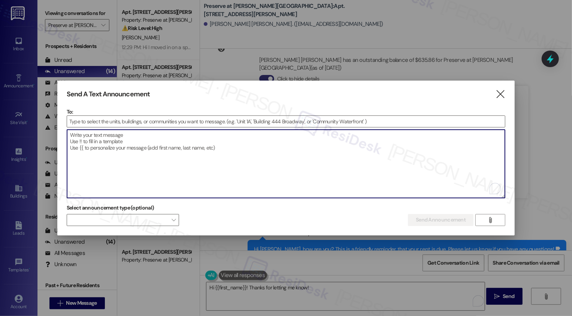
click at [140, 135] on textarea "To enrich screen reader interactions, please activate Accessibility in Grammarl…" at bounding box center [286, 164] width 438 height 68
paste textarea "Hi {{first_name}}! Our annual fire inspection will begin on Thursday September …"
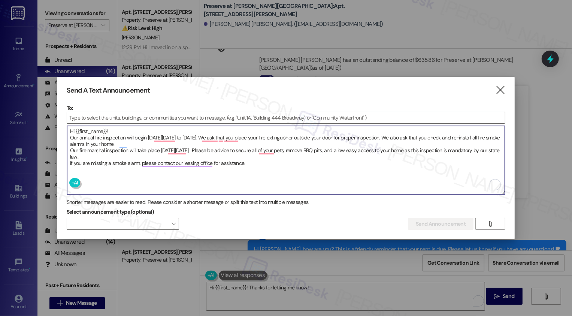
click at [127, 135] on textarea "Hi {{first_name}}! Our annual fire inspection will begin on Thursday September …" at bounding box center [286, 160] width 438 height 68
click at [115, 128] on textarea "Hi {{first_name}}! Our annual fire inspection will begin on Thursday September …" at bounding box center [286, 160] width 438 height 68
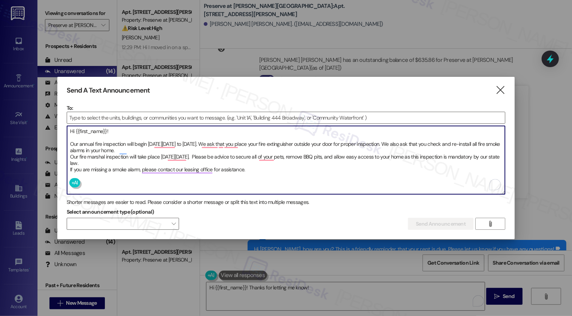
click at [80, 145] on textarea "Hi {{first_name}}! Our annual fire inspection will begin on Thursday September …" at bounding box center [286, 160] width 438 height 68
click at [152, 145] on textarea "Hi {{first_name}}! Our annual fire inspection will begin on Thursday September …" at bounding box center [286, 160] width 438 height 68
click at [70, 141] on textarea "Hi {{first_name}}! Our annual fire inspection will begin on Thursday September …" at bounding box center [286, 160] width 438 height 68
click at [162, 141] on textarea "Hi {{first_name}}! Our annual fire inspection will begin on Thursday September …" at bounding box center [286, 160] width 438 height 68
click at [285, 142] on textarea "Hi {{first_name}}! Our annual fire inspection will begin on Thursday, September…" at bounding box center [286, 160] width 438 height 68
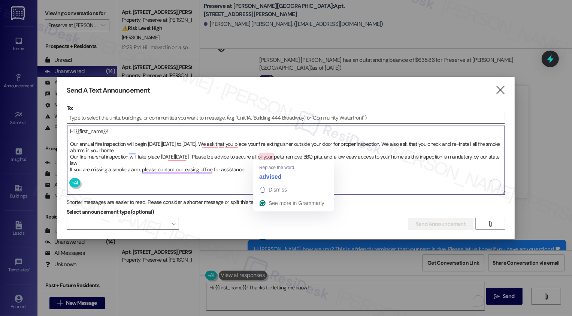
click at [268, 155] on textarea "Hi {{first_name}}! Our annual fire inspection will begin on Thursday, September…" at bounding box center [286, 160] width 438 height 68
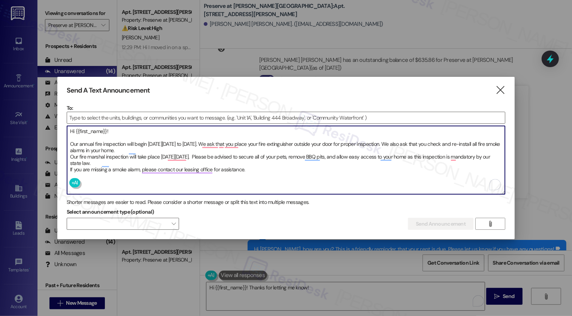
click at [71, 154] on textarea "Hi {{first_name}}! Our annual fire inspection will begin on Thursday, September…" at bounding box center [286, 160] width 438 height 68
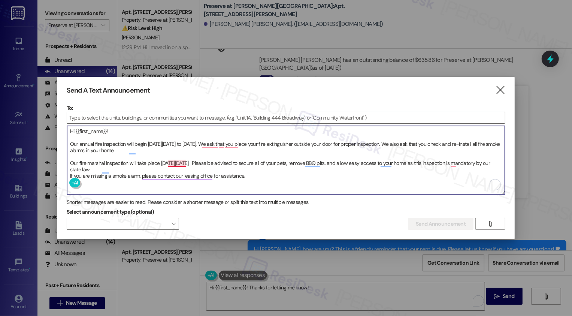
click at [175, 163] on textarea "Hi {{first_name}}! Our annual fire inspection will begin on Thursday, September…" at bounding box center [286, 160] width 438 height 68
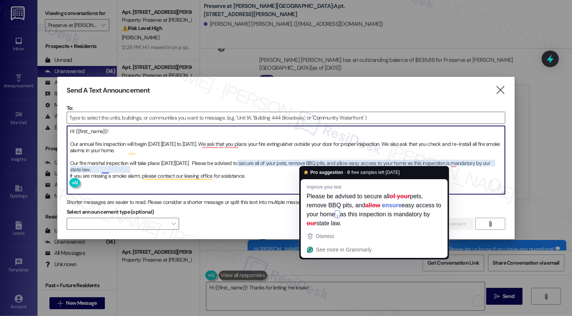
click at [280, 180] on textarea "Hi {{first_name}}! Our annual fire inspection will begin on Thursday, September…" at bounding box center [286, 160] width 438 height 68
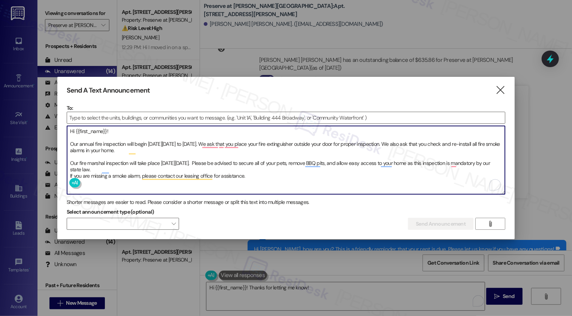
click at [177, 168] on textarea "Hi {{first_name}}! Our annual fire inspection will begin on Thursday, September…" at bounding box center [286, 160] width 438 height 68
type textarea "Hi {{first_name}}! Our annual fire inspection will begin on Thursday, September…"
click at [142, 113] on input at bounding box center [286, 117] width 438 height 11
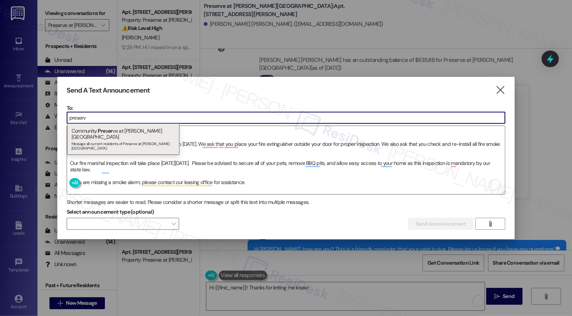
type input "preserv"
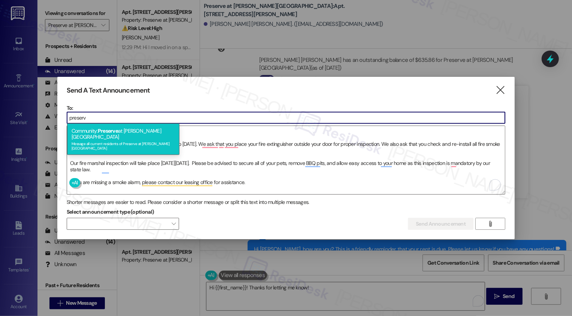
click at [159, 130] on div "Community: Preserve at Wells Branch Message all current residents of Preserve a…" at bounding box center [123, 138] width 112 height 31
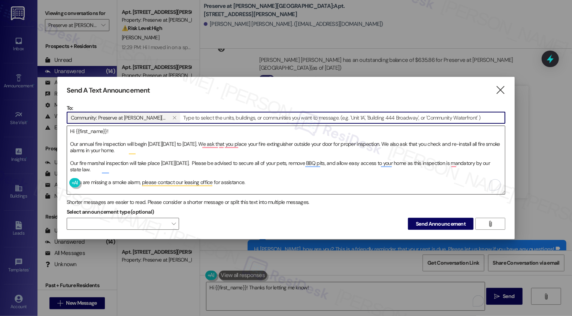
click at [71, 142] on textarea "Hi {{first_name}}! Our annual fire inspection will begin on Thursday, September…" at bounding box center [286, 160] width 438 height 68
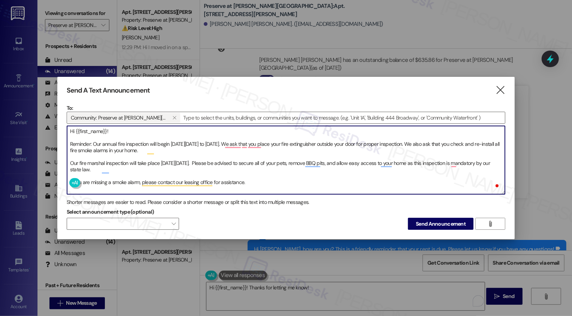
type textarea "Hi {{first_name}}! Reminder: Our annual fire inspection will begin on Thursday,…"
click at [449, 220] on span "Send Announcement" at bounding box center [440, 224] width 50 height 8
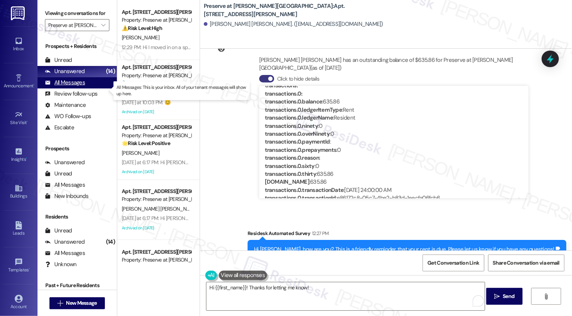
click at [79, 86] on div "All Messages" at bounding box center [65, 83] width 40 height 8
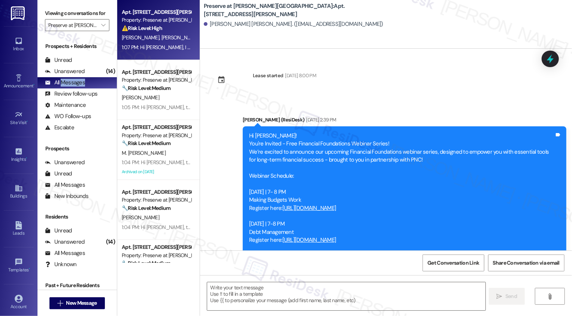
scroll to position [3788, 0]
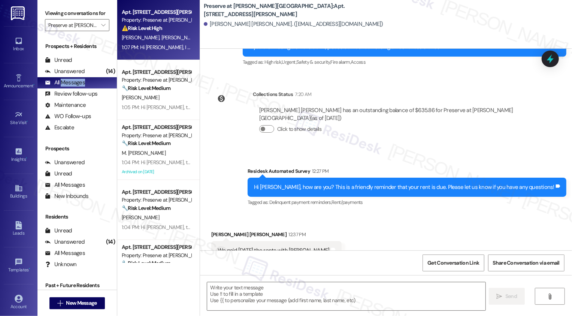
type textarea "Fetching suggested responses. Please feel free to read through the conversation…"
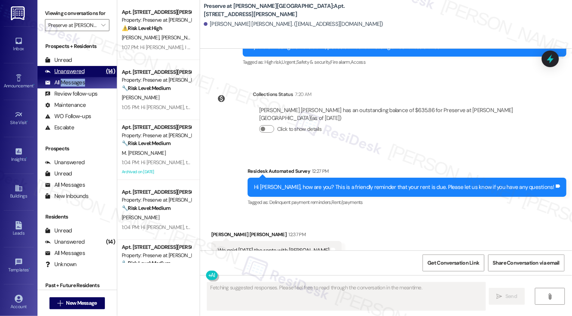
click at [82, 75] on div "Unanswered" at bounding box center [65, 71] width 40 height 8
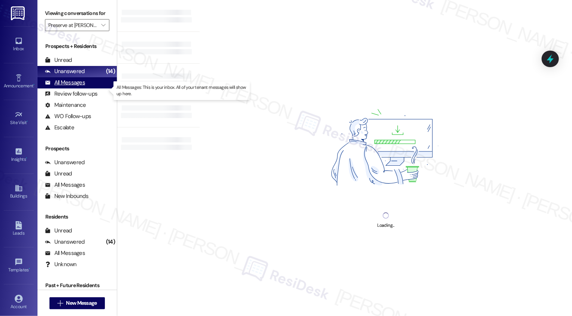
click at [92, 88] on div "All Messages (undefined)" at bounding box center [76, 82] width 79 height 11
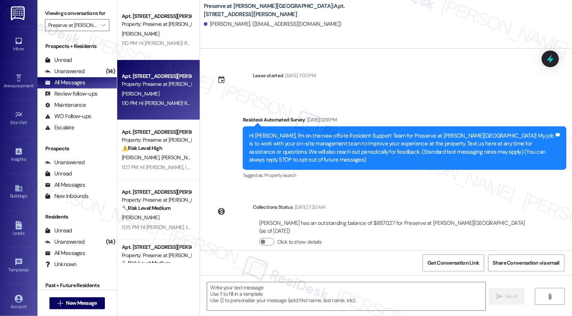
scroll to position [5540, 0]
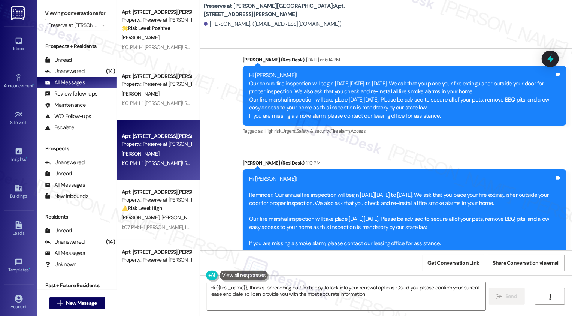
type textarea "Hi {{first_name}}, thanks for reaching out! I'm happy to look into your renewal…"
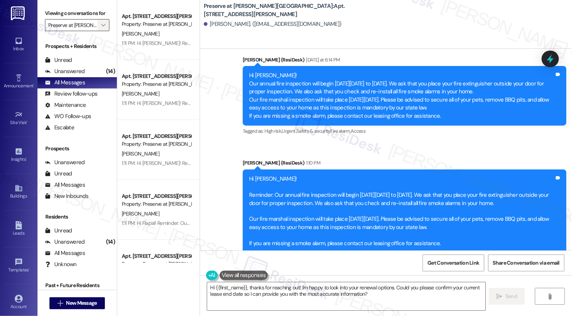
click at [100, 31] on span "" at bounding box center [103, 25] width 7 height 12
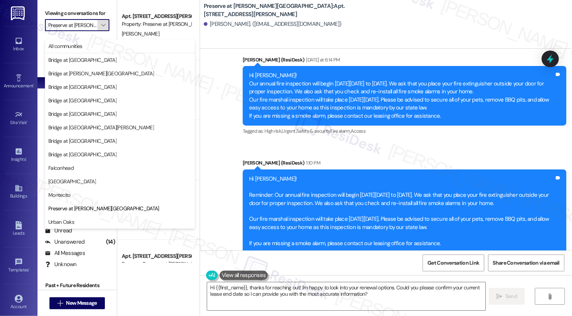
scroll to position [0, 9]
click at [94, 43] on span "All communities" at bounding box center [119, 45] width 143 height 7
